Goal: Download file/media

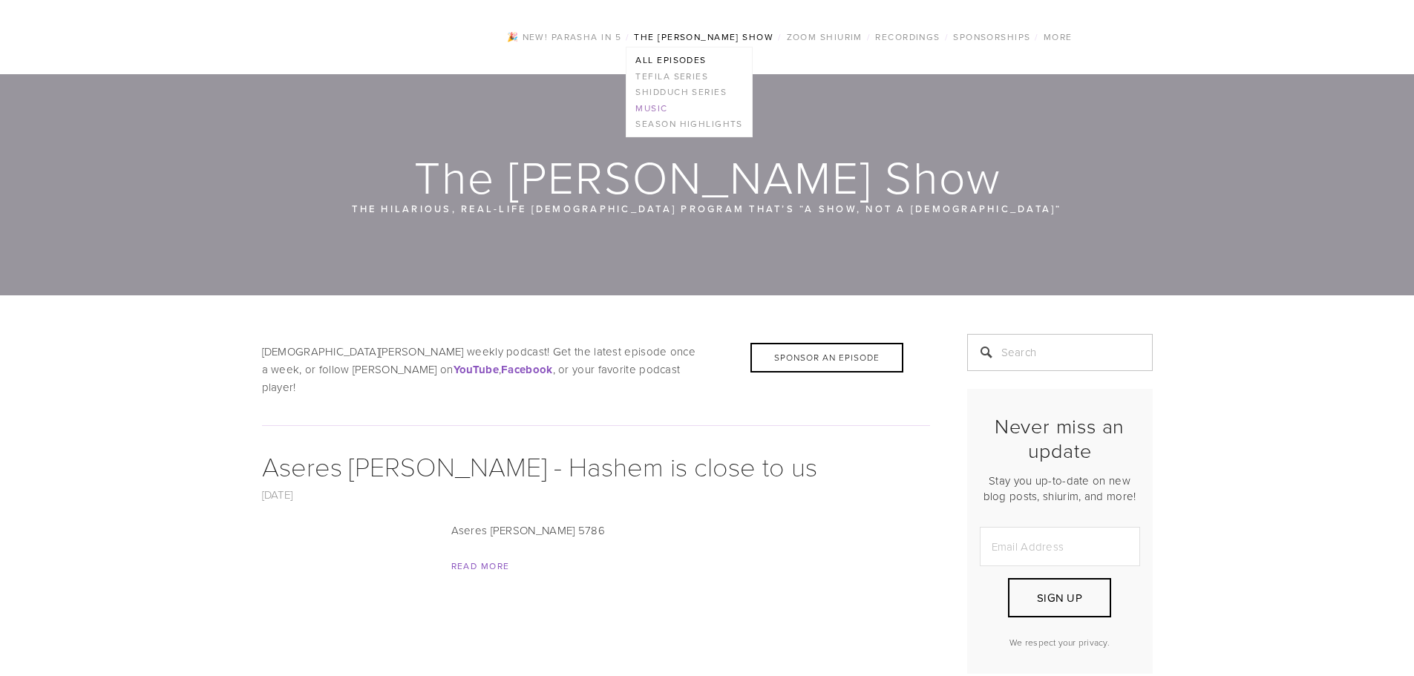
click at [654, 102] on link "Music" at bounding box center [688, 108] width 125 height 16
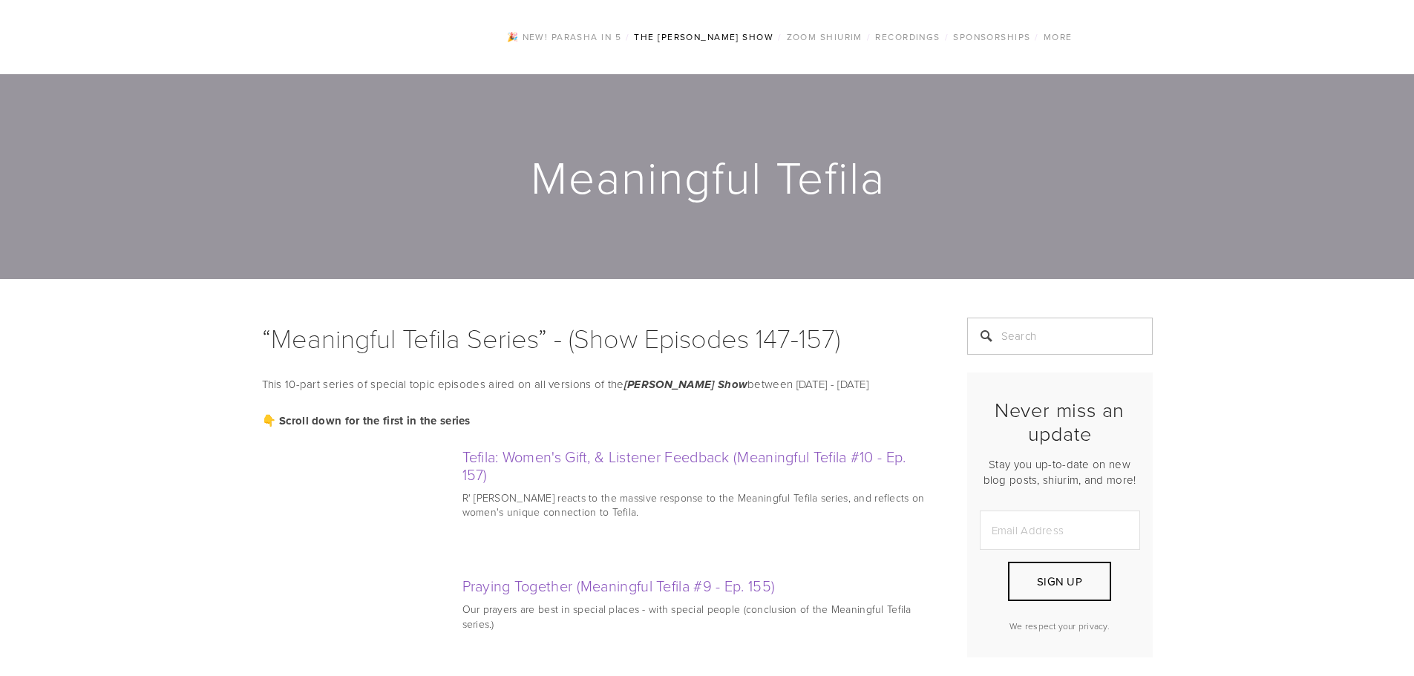
drag, startPoint x: 134, startPoint y: 45, endPoint x: 444, endPoint y: -90, distance: 338.0
click at [834, 54] on link "Meaningful Tefila" at bounding box center [839, 60] width 121 height 16
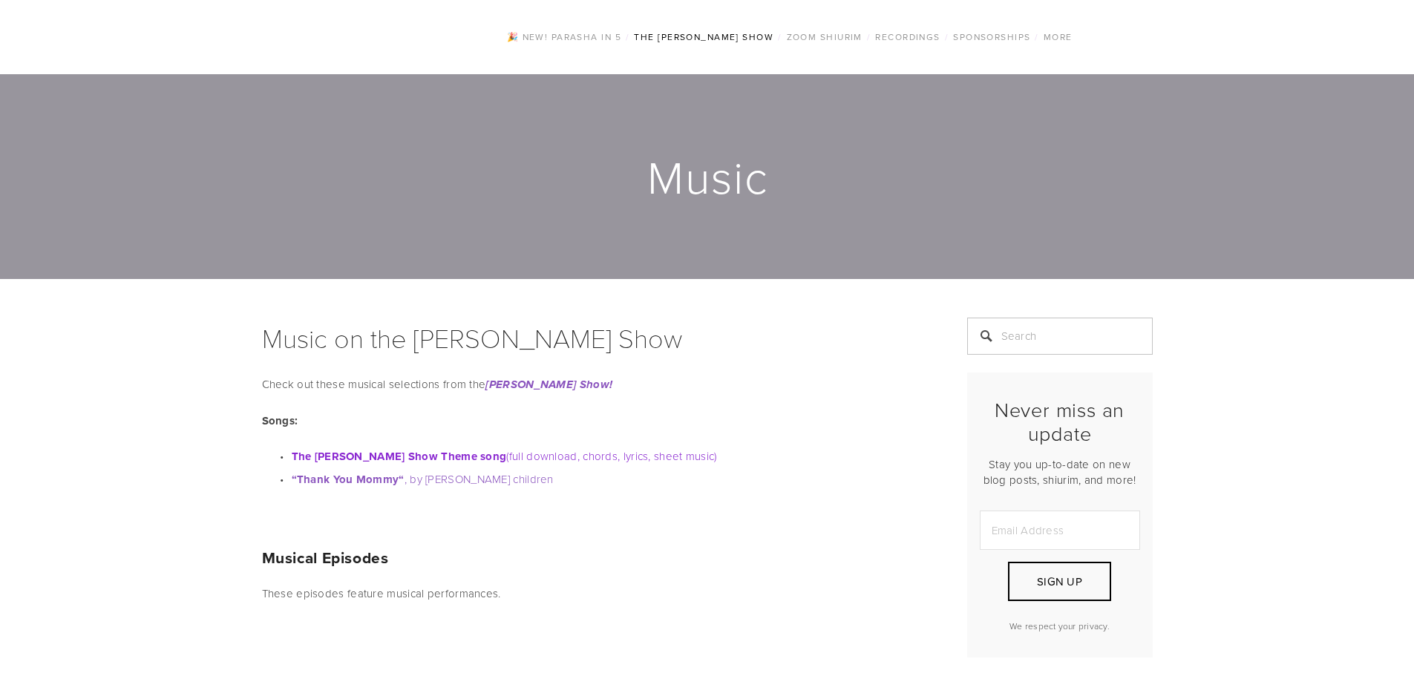
drag, startPoint x: 426, startPoint y: 451, endPoint x: 522, endPoint y: 453, distance: 95.7
click at [479, 459] on strong "The Rabbi Orlofsky Show Theme song" at bounding box center [399, 456] width 215 height 16
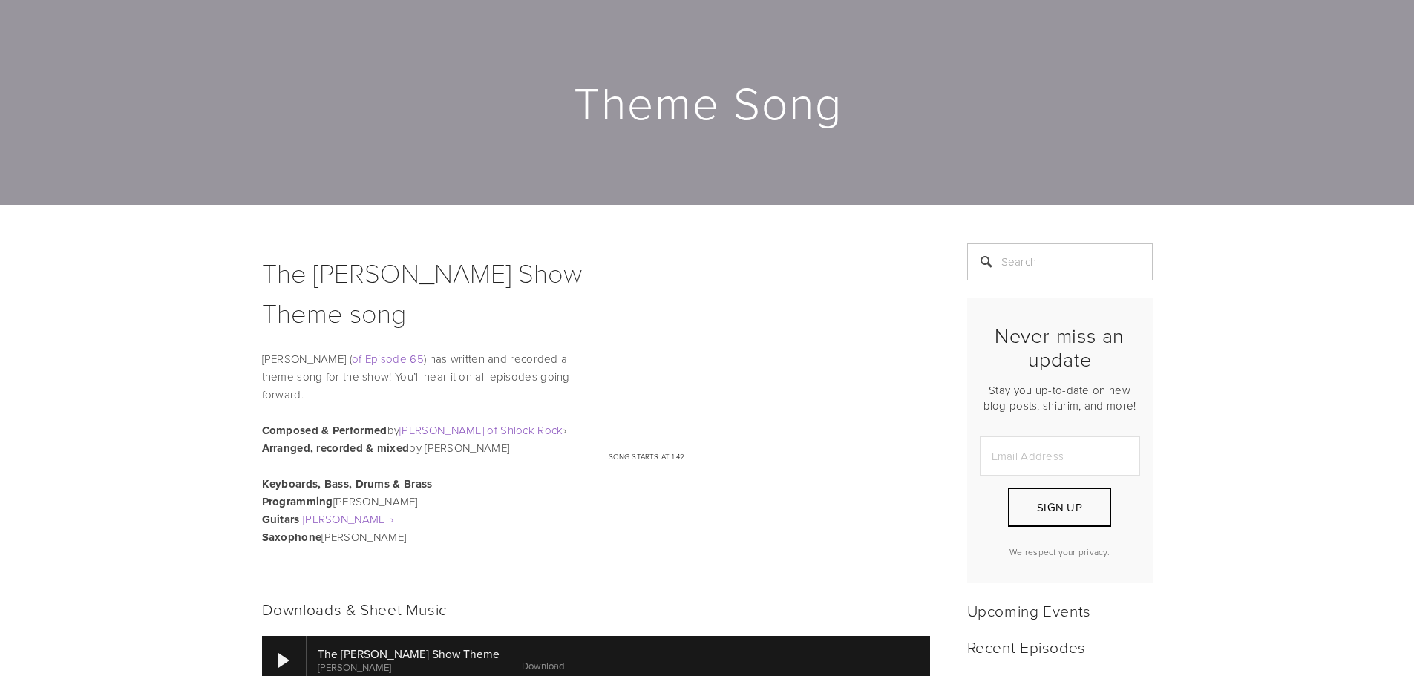
scroll to position [148, 0]
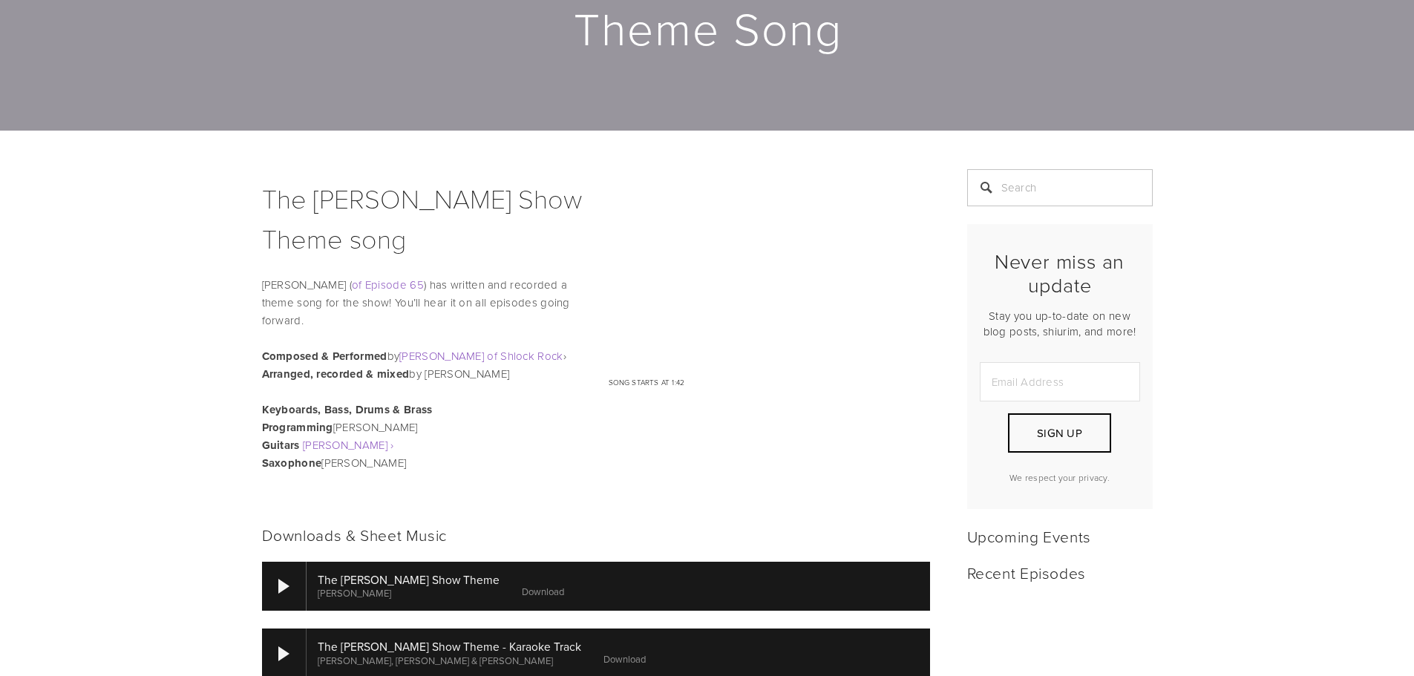
click at [528, 593] on link "Download" at bounding box center [543, 591] width 42 height 13
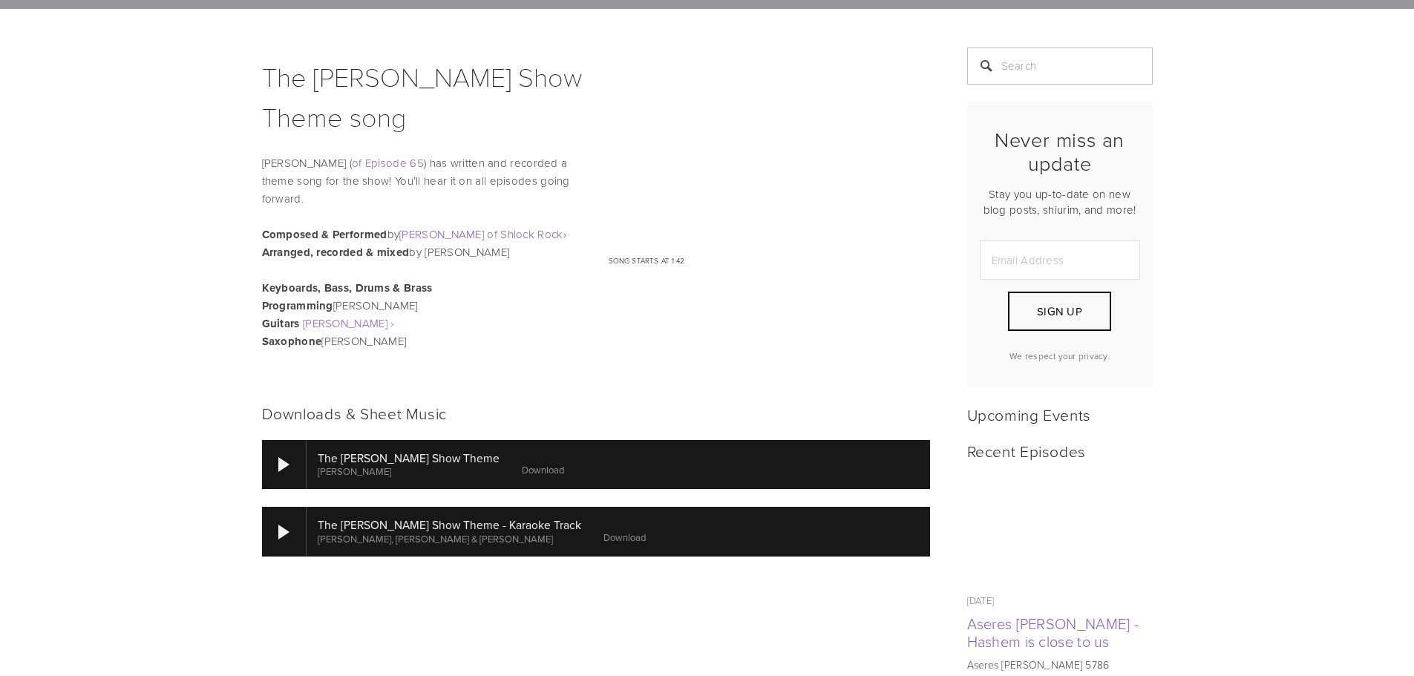
scroll to position [297, 0]
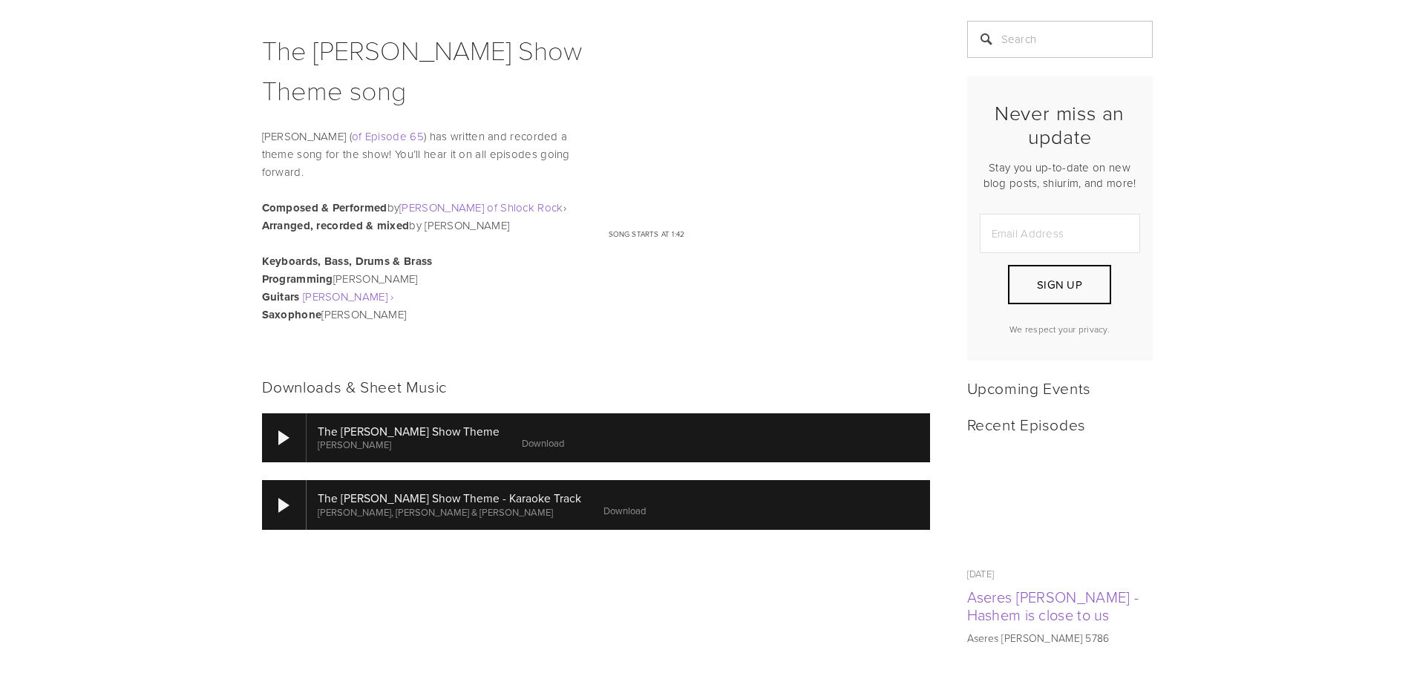
click at [605, 512] on link "Download" at bounding box center [624, 510] width 42 height 13
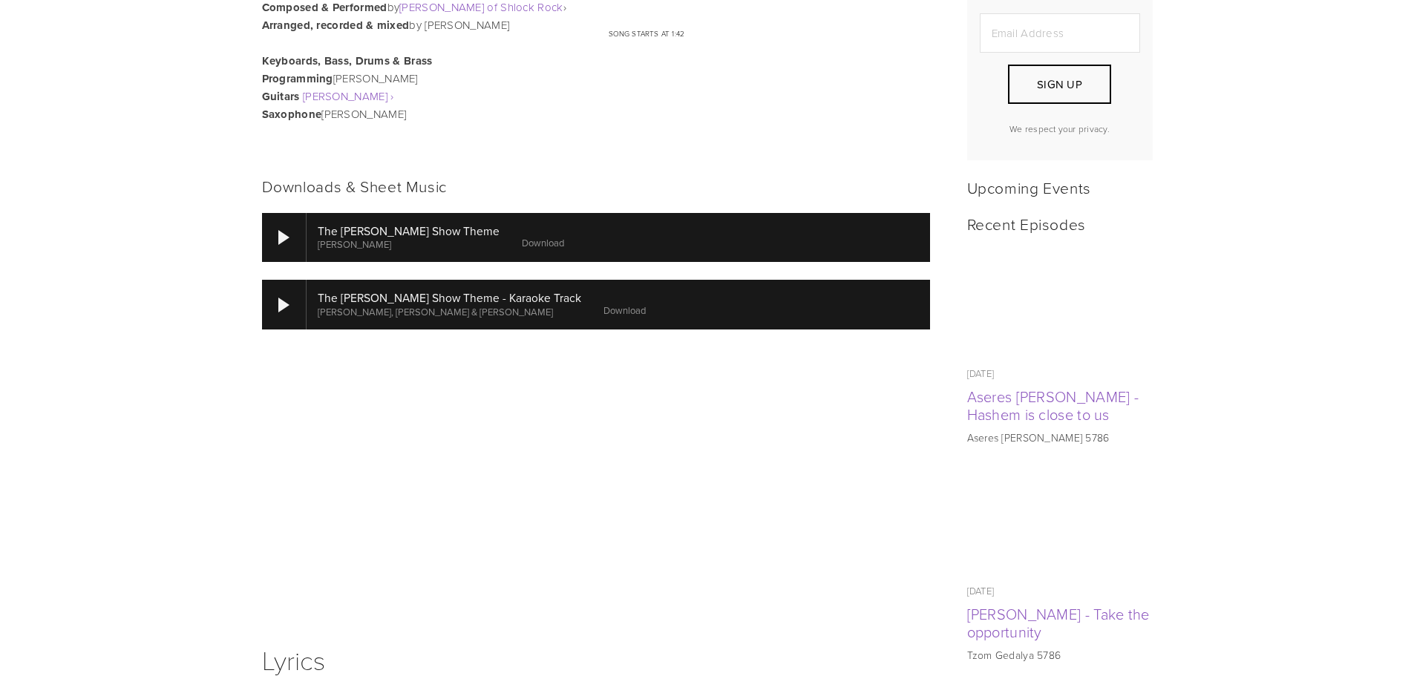
scroll to position [519, 0]
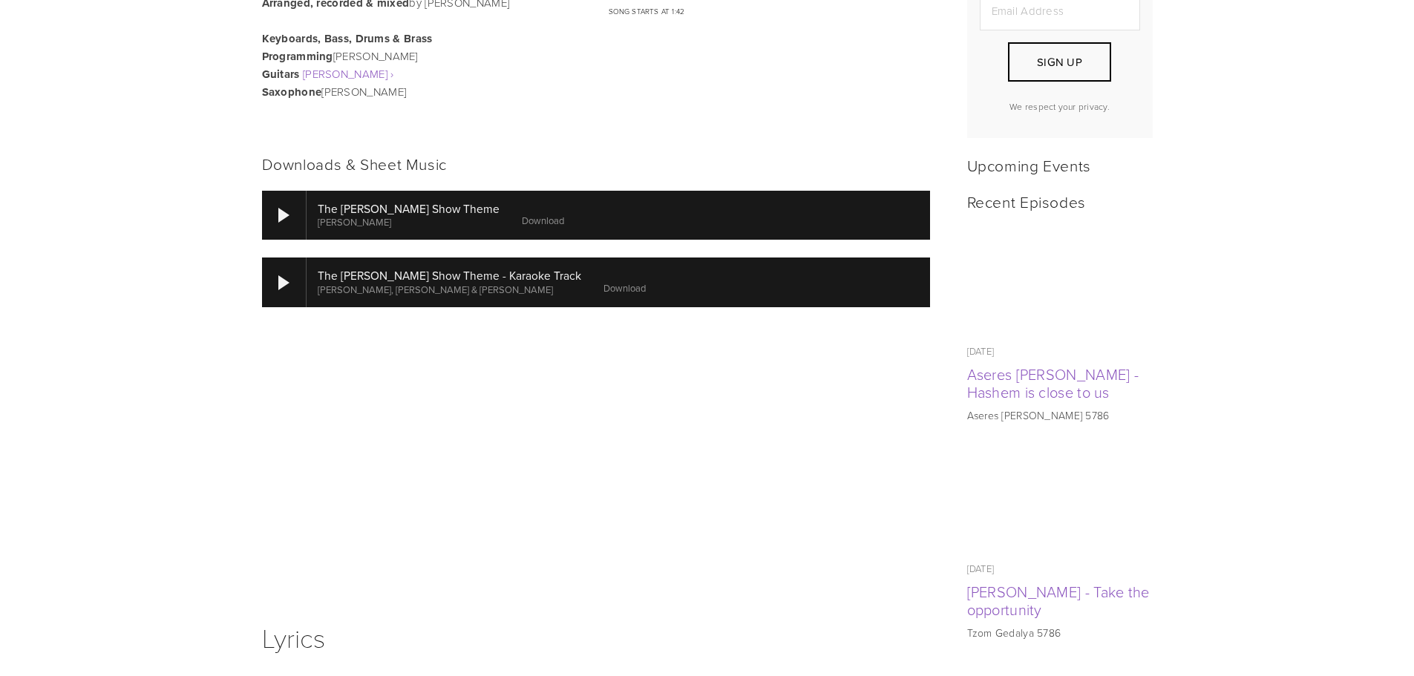
click at [689, 329] on div at bounding box center [692, 331] width 12 height 12
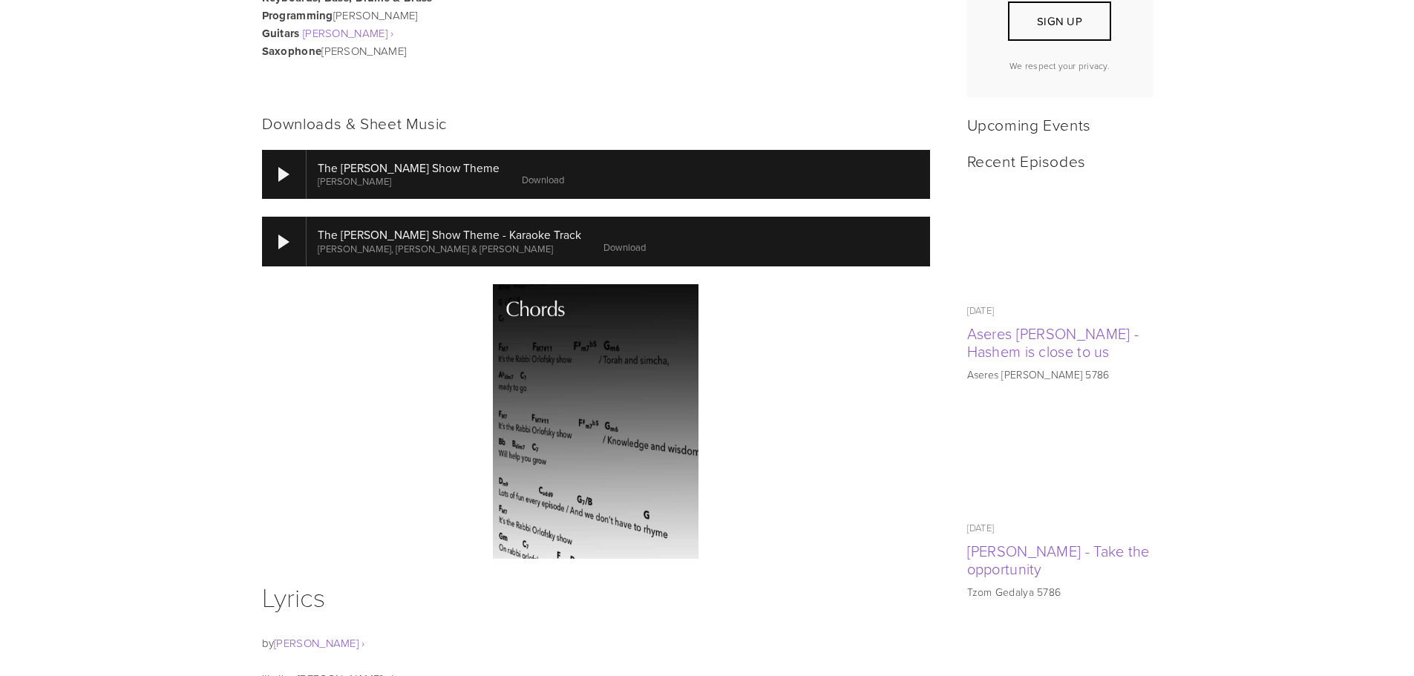
scroll to position [594, 0]
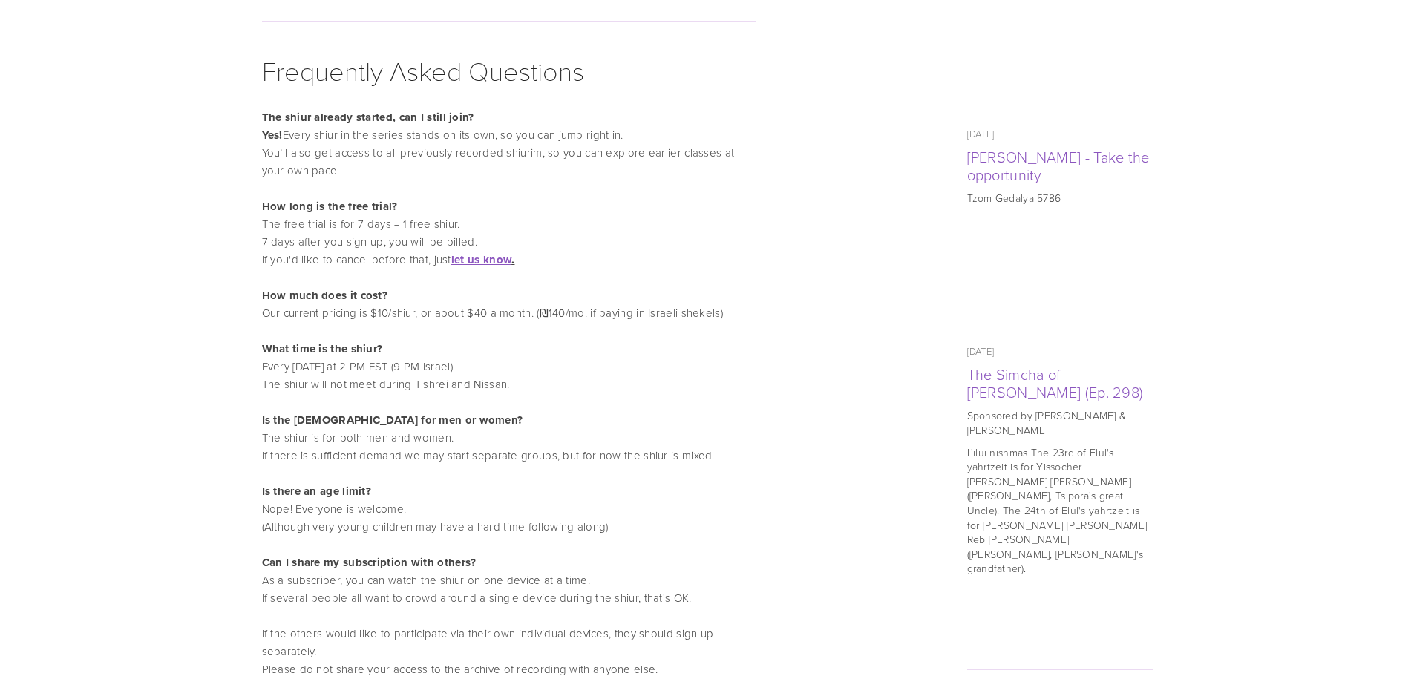
scroll to position [965, 0]
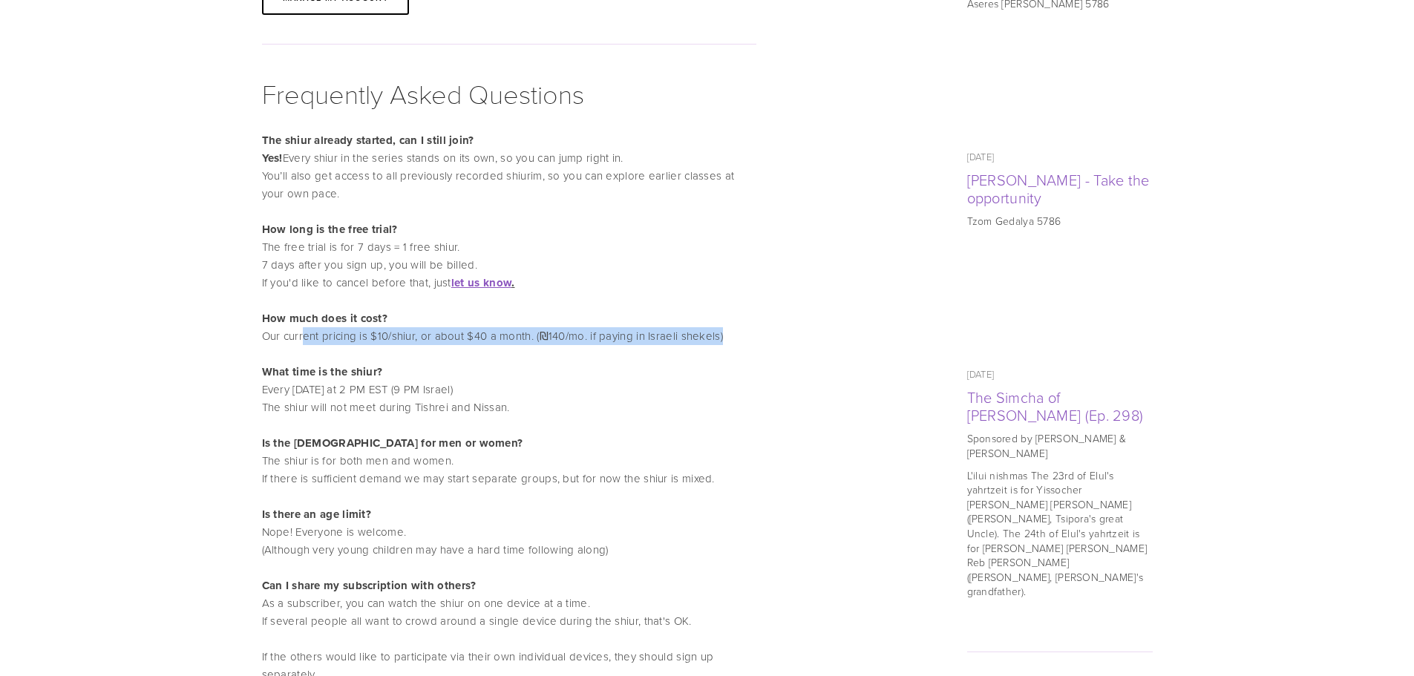
drag, startPoint x: 741, startPoint y: 260, endPoint x: 303, endPoint y: 252, distance: 437.8
click at [304, 254] on p "How long is the free trial? The free trial is for 7 days = 1 free shiur. 7 days…" at bounding box center [509, 282] width 495 height 125
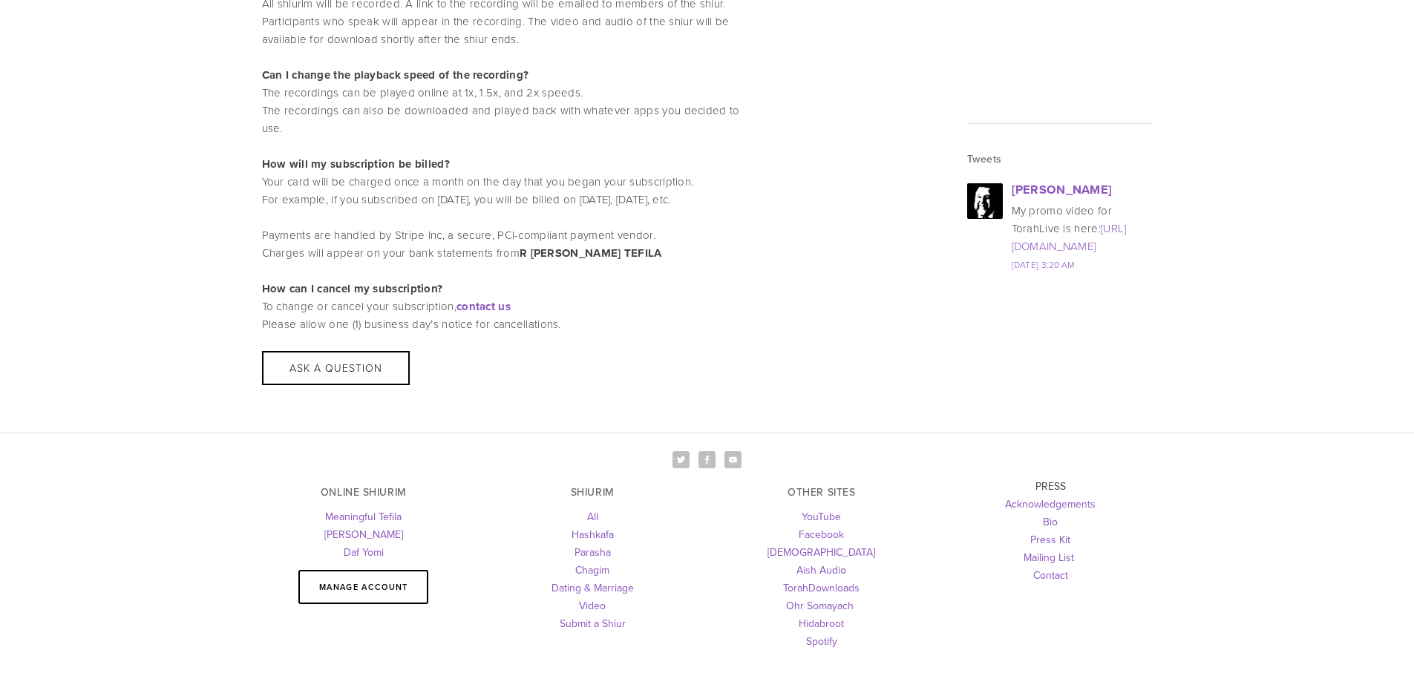
scroll to position [1980, 0]
